Goal: Task Accomplishment & Management: Manage account settings

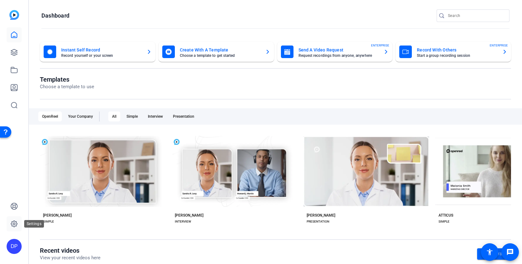
click at [16, 225] on icon at bounding box center [14, 224] width 6 height 6
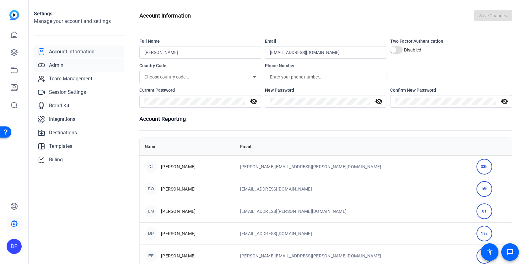
click at [63, 64] on span "Admin" at bounding box center [56, 66] width 14 height 8
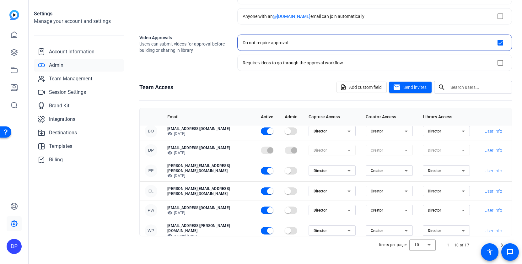
scroll to position [78, 0]
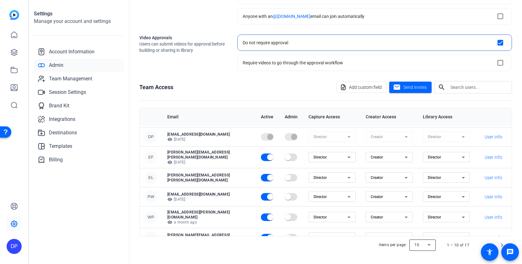
click at [423, 246] on div at bounding box center [423, 245] width 26 height 15
click at [422, 231] on mat-option "100" at bounding box center [423, 232] width 26 height 10
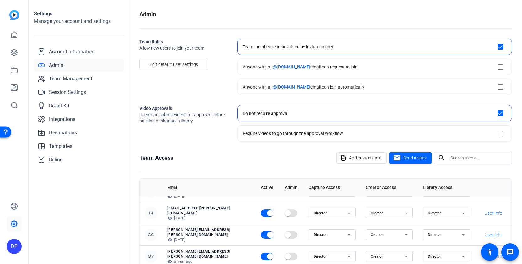
scroll to position [71, 0]
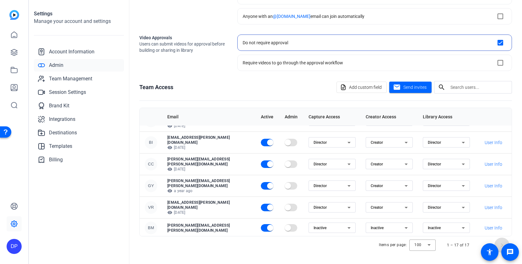
click at [501, 245] on span "Next page" at bounding box center [502, 245] width 15 height 15
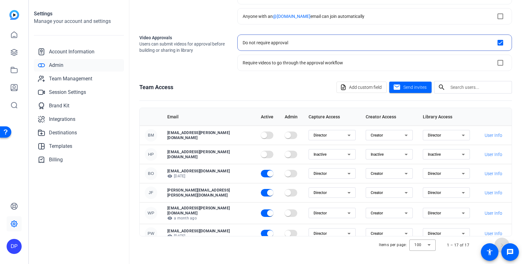
scroll to position [0, 0]
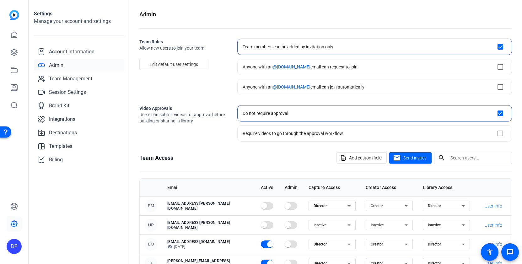
click at [59, 63] on span "Admin" at bounding box center [56, 66] width 14 height 8
click at [60, 79] on span "Team Management" at bounding box center [70, 79] width 43 height 8
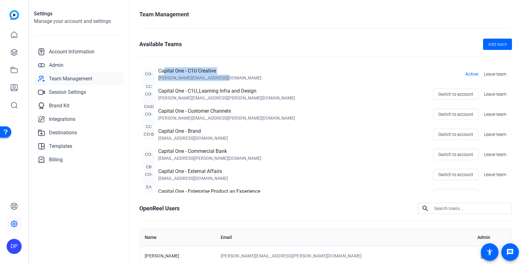
drag, startPoint x: 219, startPoint y: 77, endPoint x: 161, endPoint y: 70, distance: 58.0
click at [163, 70] on div "CO-CC Capital One - C1U Creative [PERSON_NAME][EMAIL_ADDRESS][DOMAIN_NAME] Acti…" at bounding box center [326, 74] width 367 height 14
click at [160, 70] on div "Capital One - C1U Creative" at bounding box center [209, 71] width 103 height 8
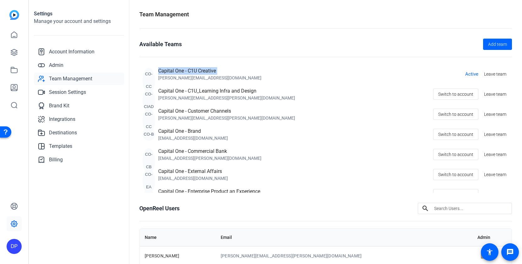
copy div "Capital One - C1U Creative"
